Goal: Transaction & Acquisition: Book appointment/travel/reservation

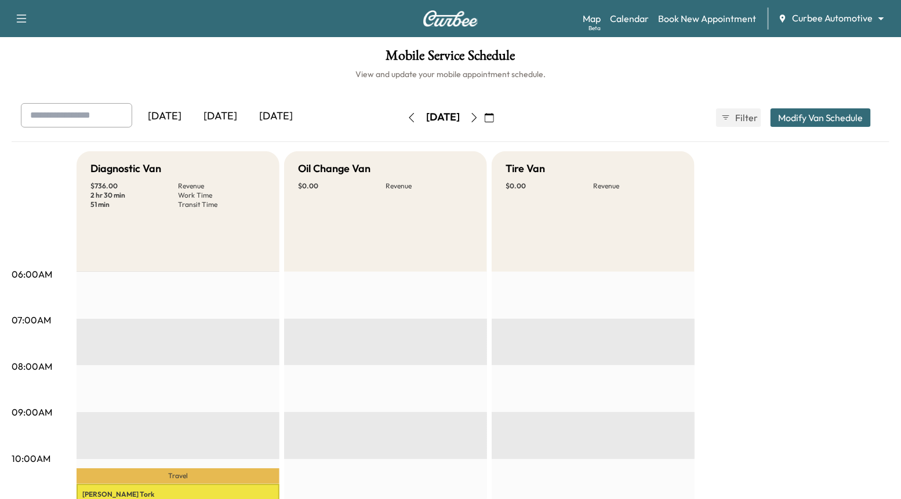
click at [479, 114] on icon "button" at bounding box center [474, 117] width 9 height 9
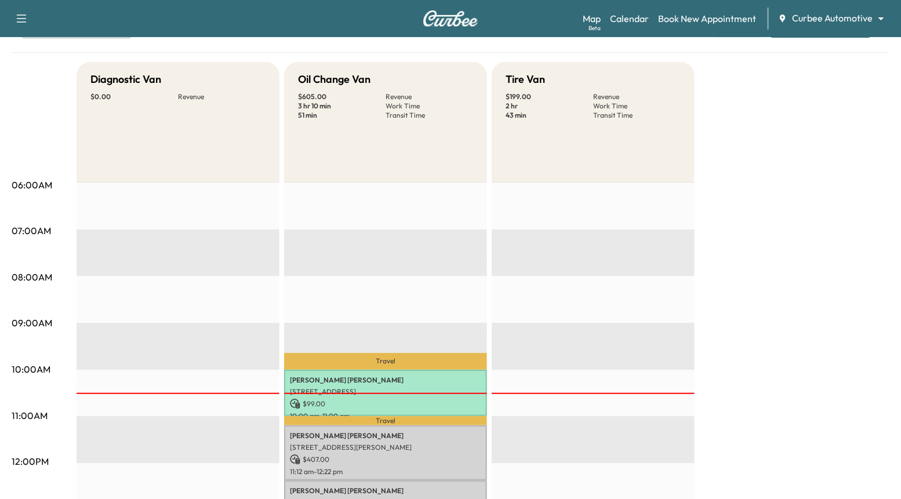
scroll to position [35, 0]
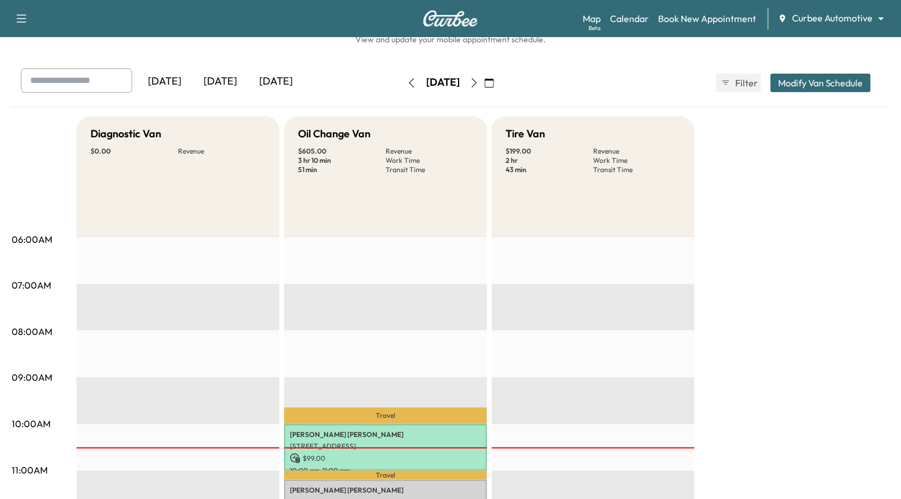
click at [484, 74] on button "button" at bounding box center [474, 83] width 20 height 19
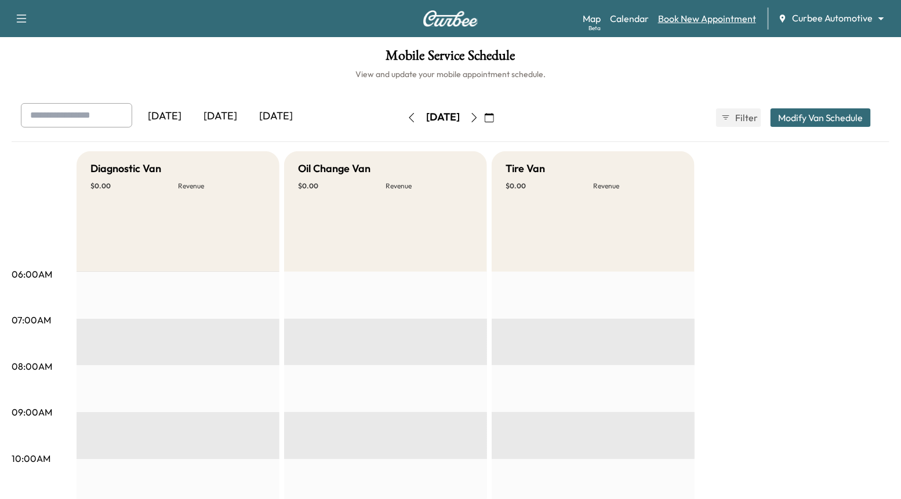
click at [692, 16] on link "Book New Appointment" at bounding box center [707, 19] width 98 height 14
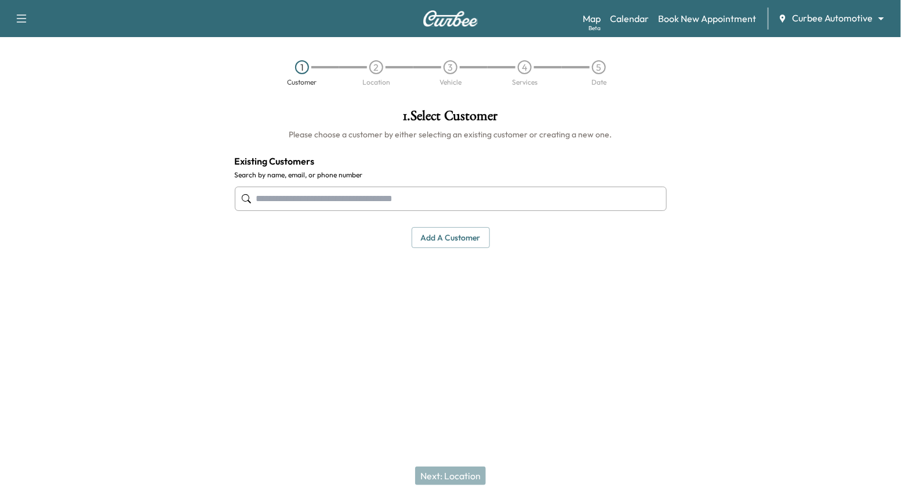
click at [470, 207] on input "text" at bounding box center [451, 199] width 432 height 24
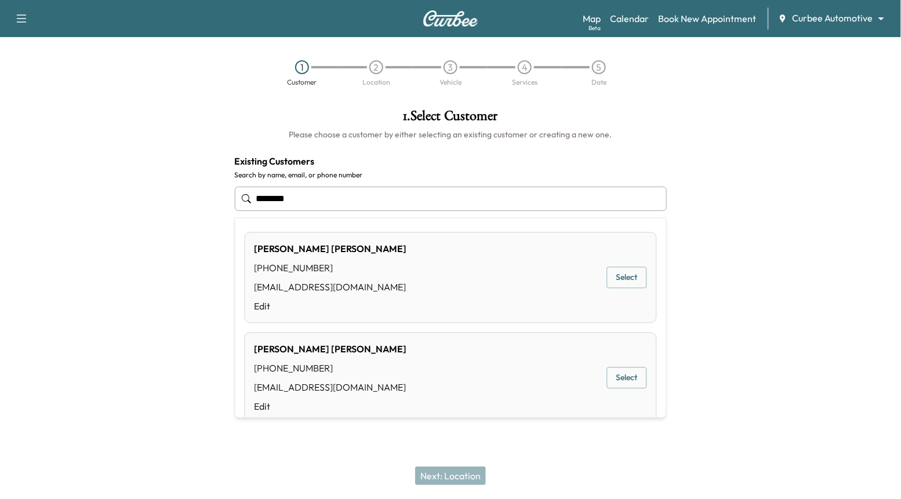
click at [621, 392] on div "[PERSON_NAME] [PHONE_NUMBER] [PERSON_NAME][EMAIL_ADDRESS][DOMAIN_NAME] Edit Sel…" at bounding box center [451, 377] width 412 height 91
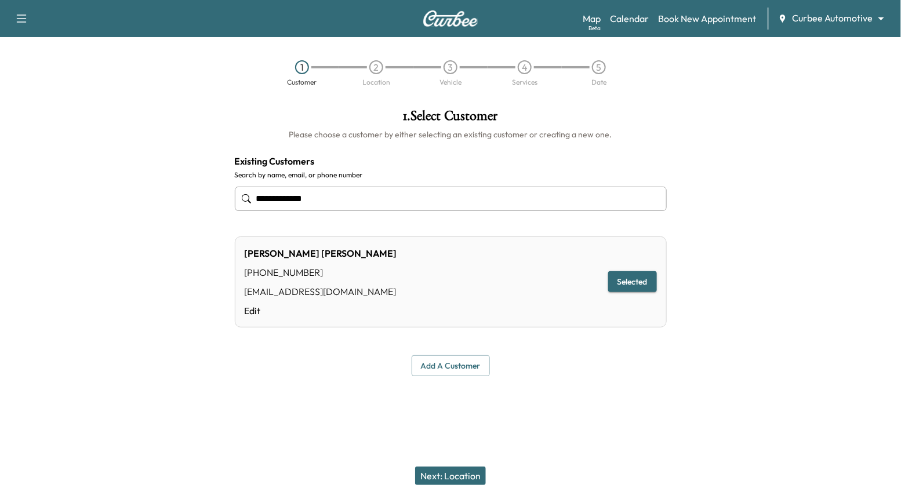
type input "**********"
click at [454, 471] on button "Next: Location" at bounding box center [450, 476] width 71 height 19
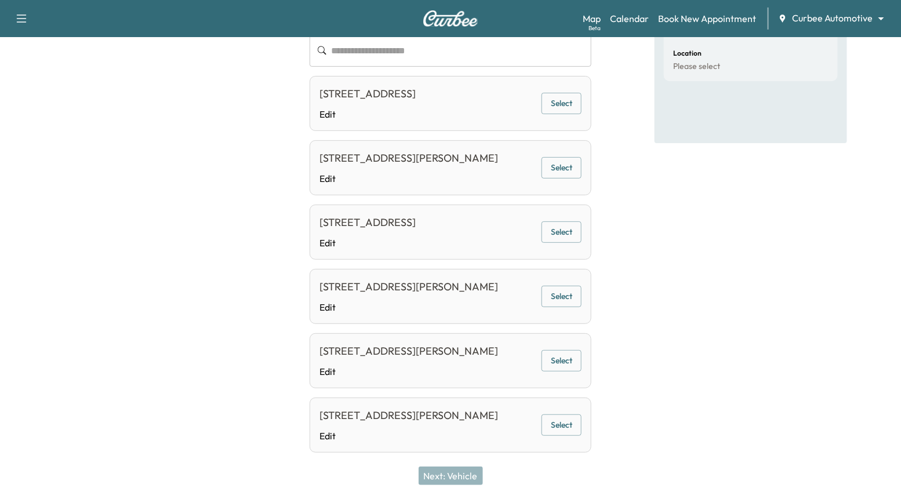
scroll to position [214, 0]
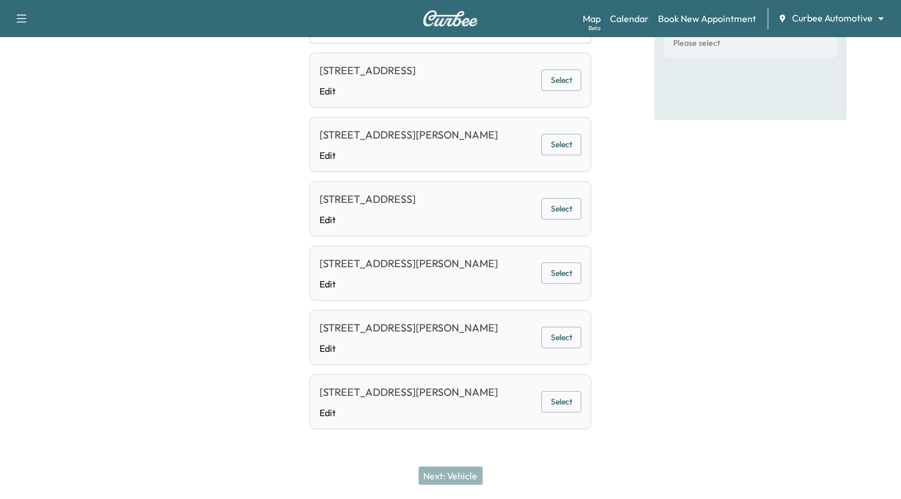
click at [566, 336] on button "Select" at bounding box center [561, 337] width 40 height 21
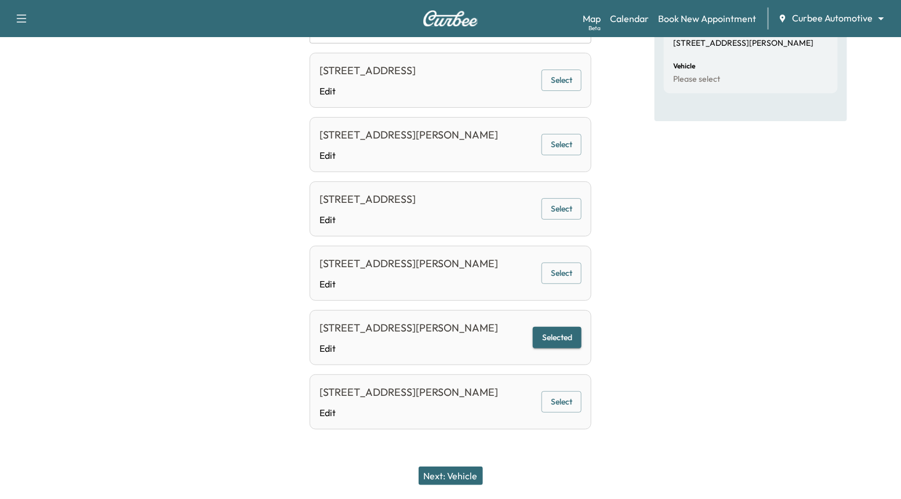
click at [452, 477] on button "Next: Vehicle" at bounding box center [451, 476] width 64 height 19
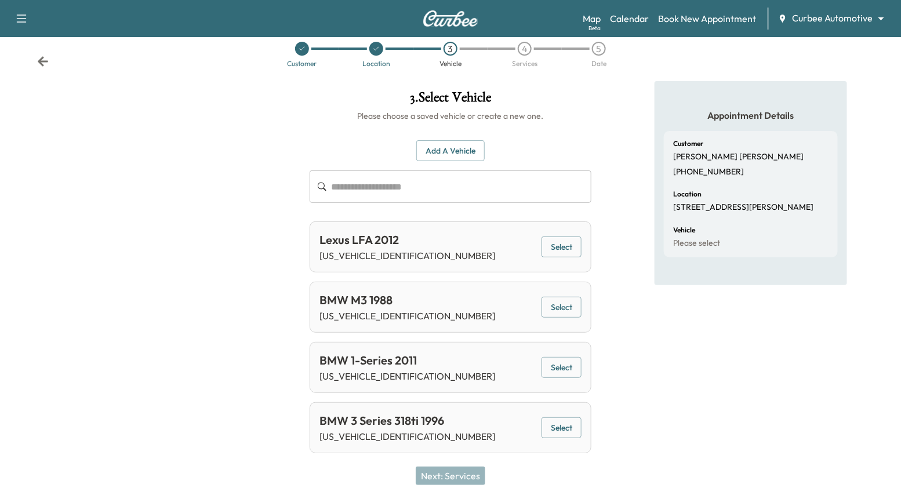
click at [572, 423] on button "Select" at bounding box center [561, 427] width 40 height 21
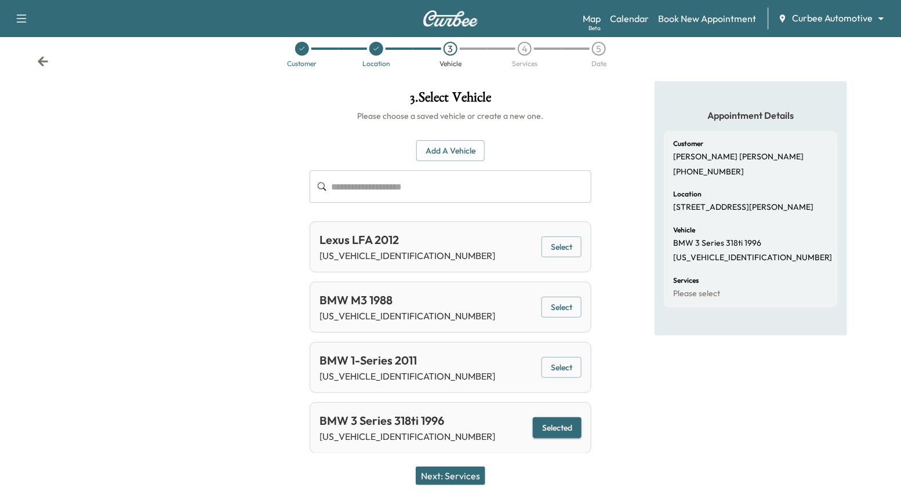
click at [463, 477] on button "Next: Services" at bounding box center [451, 476] width 70 height 19
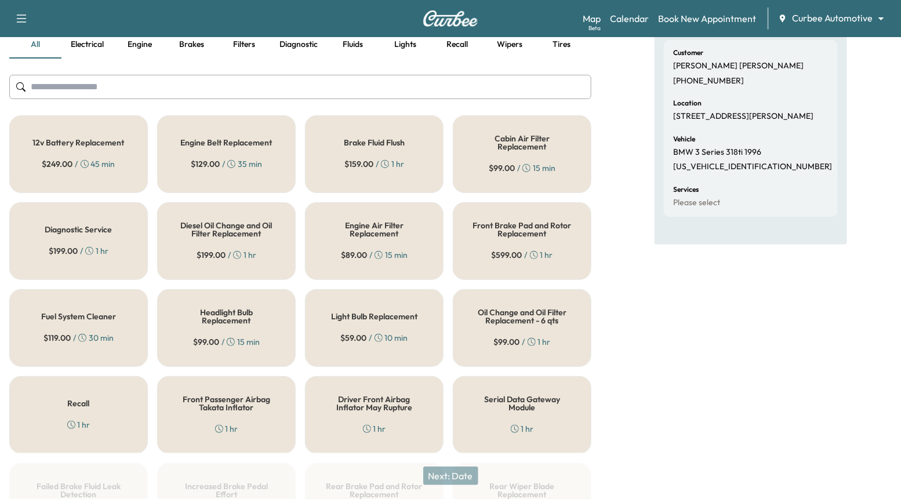
scroll to position [0, 0]
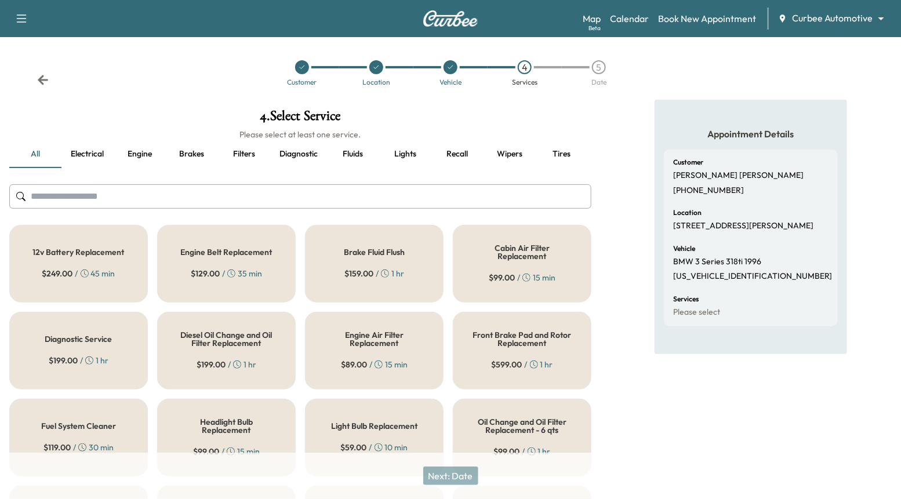
click at [345, 148] on button "Fluids" at bounding box center [353, 154] width 52 height 28
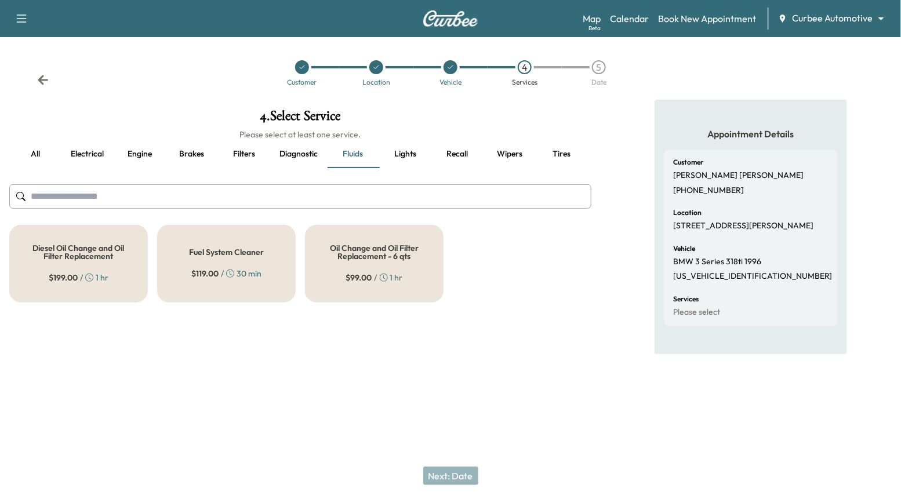
click at [348, 276] on span "$ 99.00" at bounding box center [359, 278] width 26 height 12
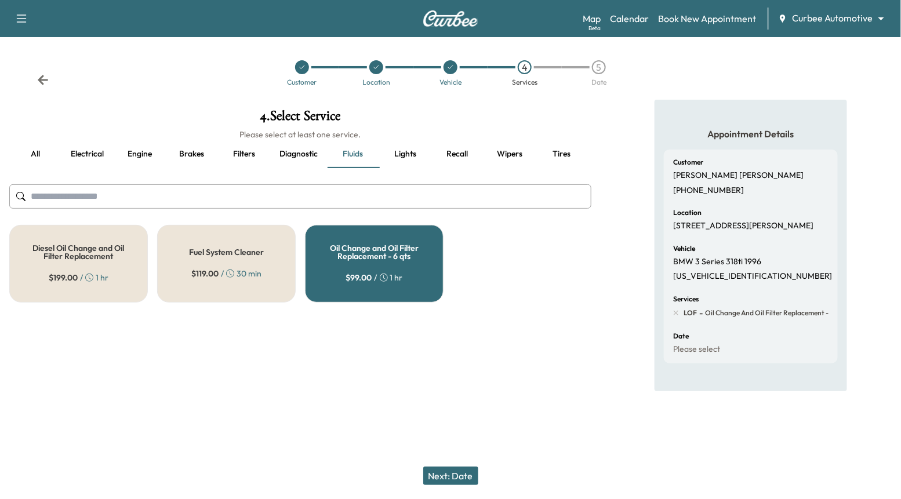
click at [133, 151] on button "Engine" at bounding box center [140, 154] width 52 height 28
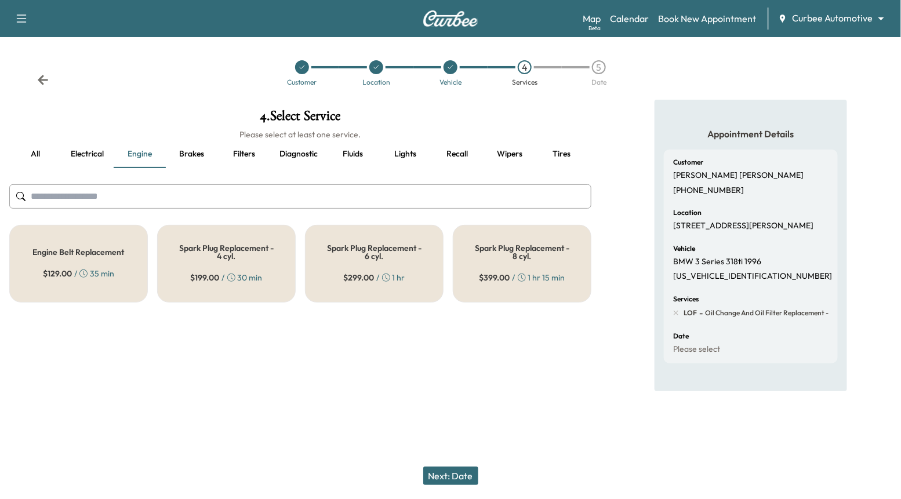
click at [130, 256] on div "Engine Belt Replacement $ 129.00 / 35 min" at bounding box center [78, 264] width 139 height 78
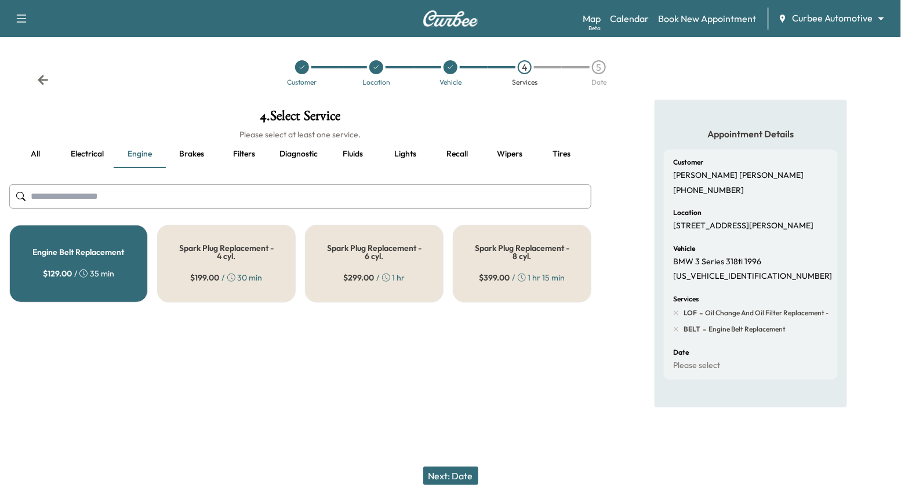
click at [448, 478] on button "Next: Date" at bounding box center [450, 476] width 55 height 19
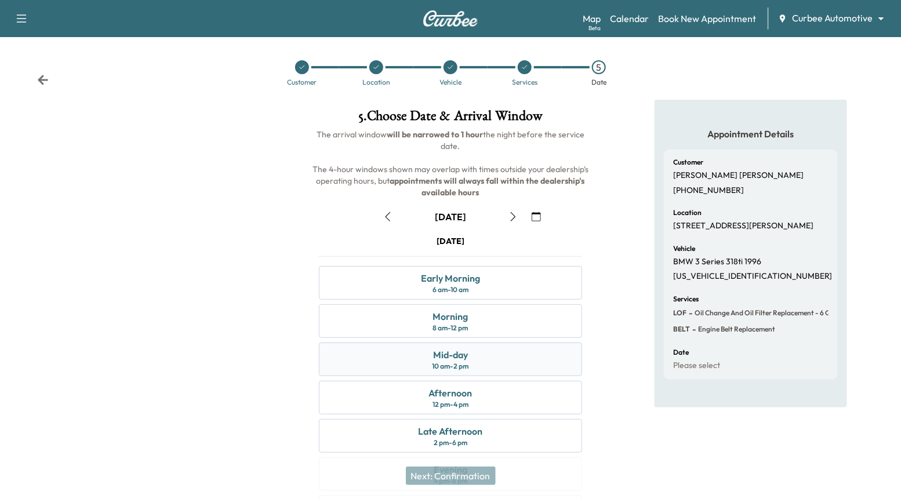
click at [518, 353] on div "Mid-day 10 am - 2 pm" at bounding box center [450, 360] width 263 height 34
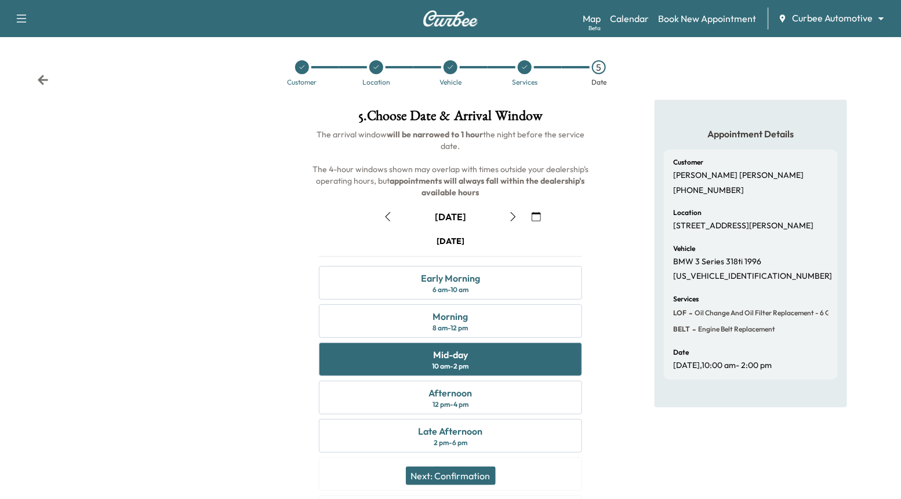
click at [457, 479] on button "Next: Confirmation" at bounding box center [451, 476] width 90 height 19
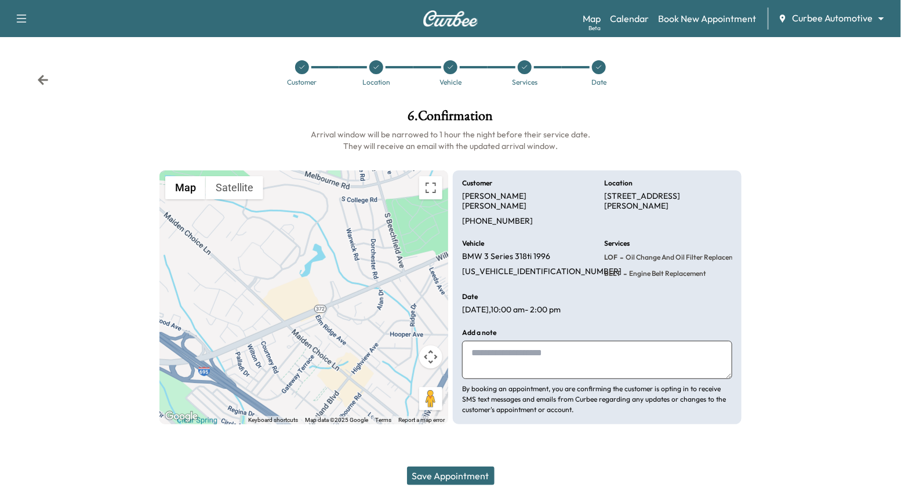
click at [475, 471] on button "Save Appointment" at bounding box center [451, 476] width 88 height 19
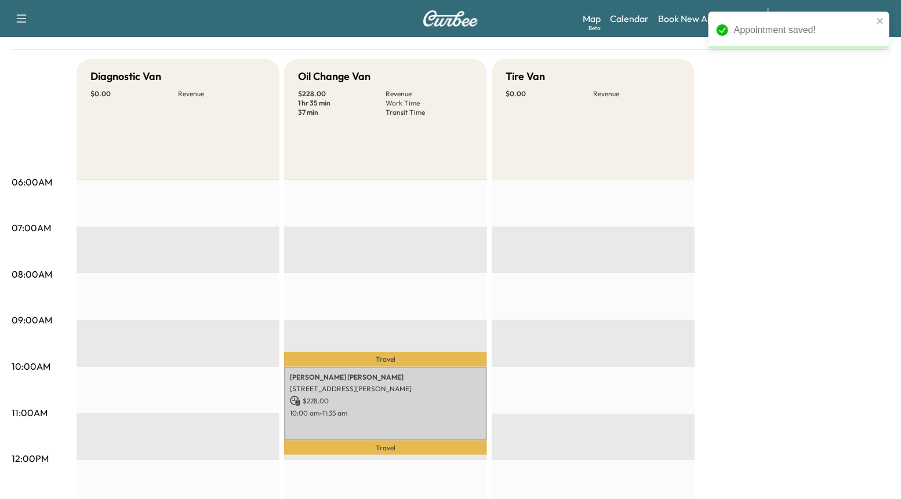
scroll to position [105, 0]
